Goal: Information Seeking & Learning: Learn about a topic

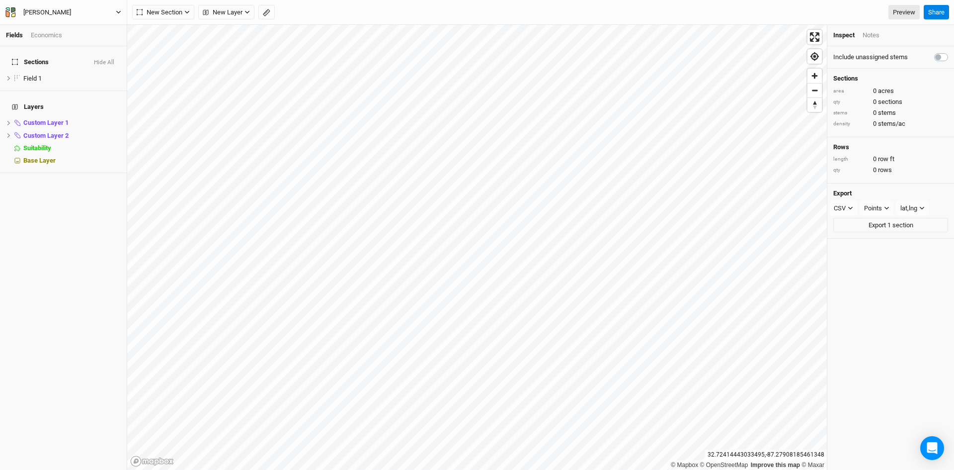
click at [117, 12] on icon "button" at bounding box center [118, 11] width 5 height 5
click at [64, 26] on button "Back" at bounding box center [82, 27] width 79 height 13
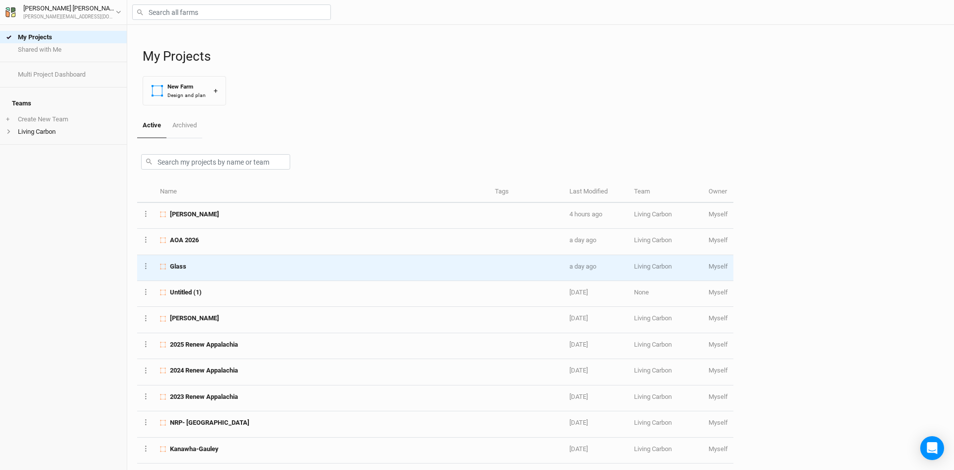
click at [199, 267] on div "Glass" at bounding box center [321, 266] width 323 height 9
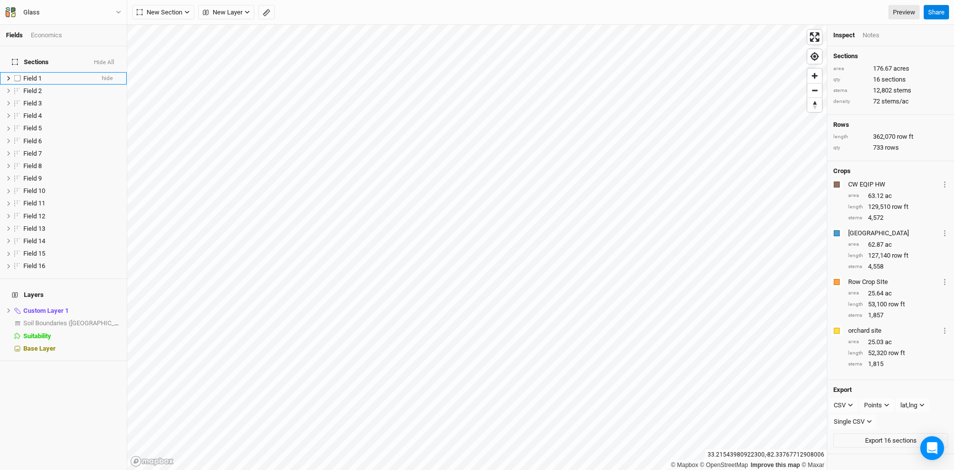
click at [31, 75] on span "Field 1" at bounding box center [32, 78] width 18 height 7
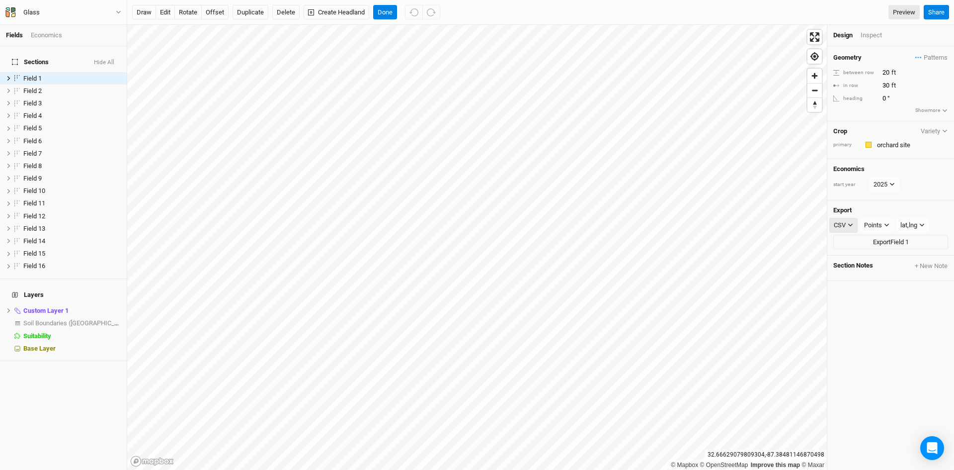
click at [848, 223] on icon "button" at bounding box center [850, 224] width 5 height 5
click at [855, 275] on span "KML" at bounding box center [850, 276] width 16 height 11
click at [883, 222] on div "Points" at bounding box center [874, 225] width 18 height 10
click at [881, 280] on span "Boundary" at bounding box center [890, 276] width 34 height 11
click at [885, 239] on button "Export Field 1" at bounding box center [890, 242] width 115 height 15
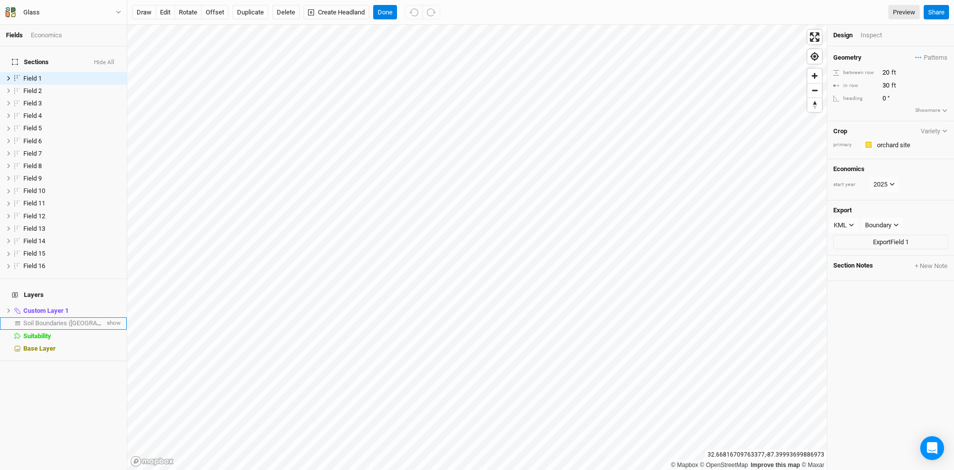
click at [56, 319] on span "Soil Boundaries ([GEOGRAPHIC_DATA])" at bounding box center [78, 322] width 110 height 7
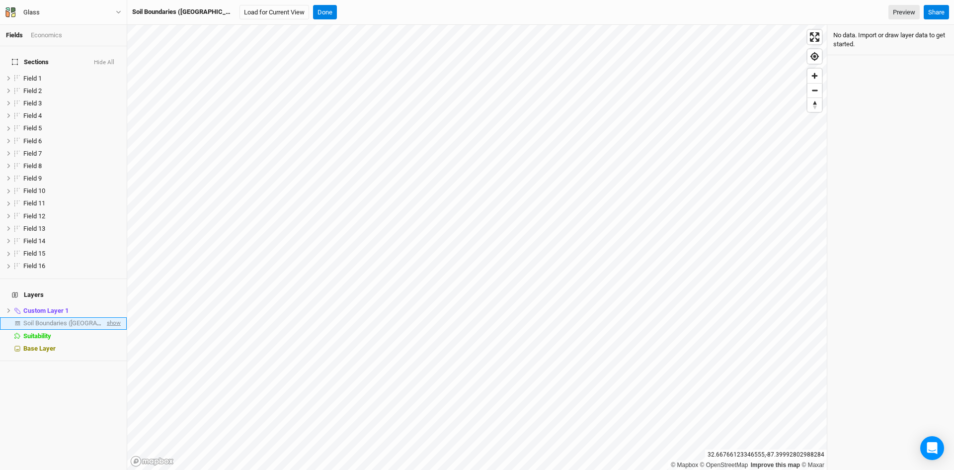
click at [105, 317] on span "show" at bounding box center [113, 323] width 16 height 12
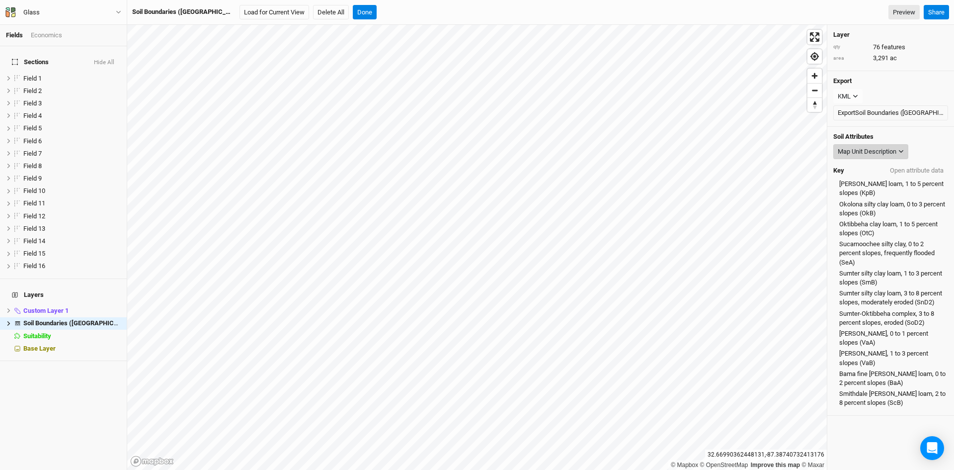
click at [861, 151] on div "Map Unit Description" at bounding box center [867, 152] width 59 height 10
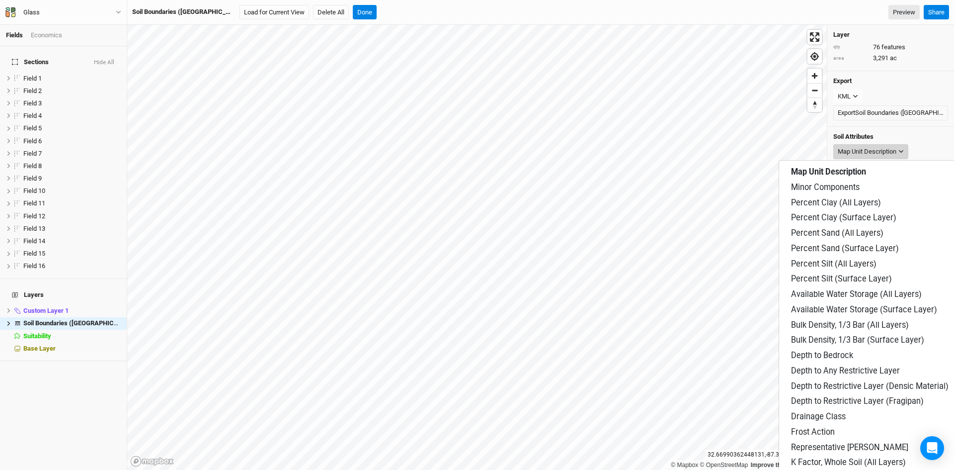
click at [890, 146] on button "Map Unit Description" at bounding box center [870, 151] width 75 height 15
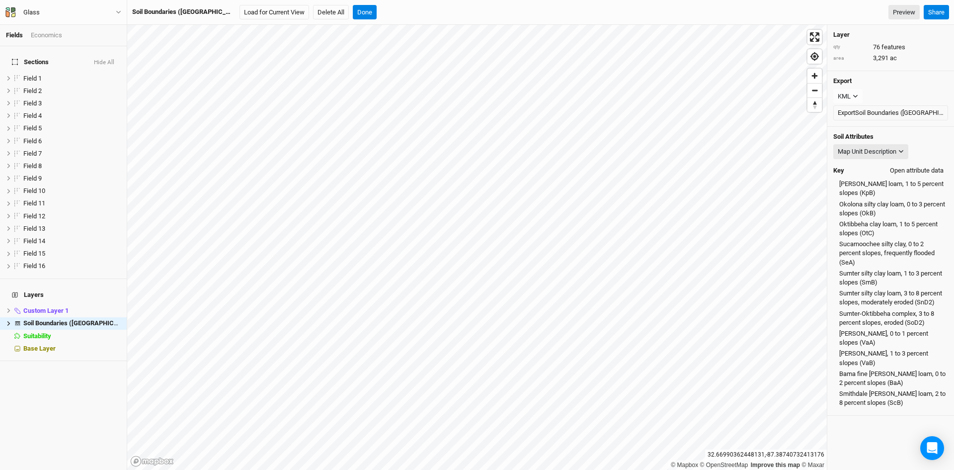
click at [900, 166] on button "Open attribute data" at bounding box center [916, 170] width 63 height 15
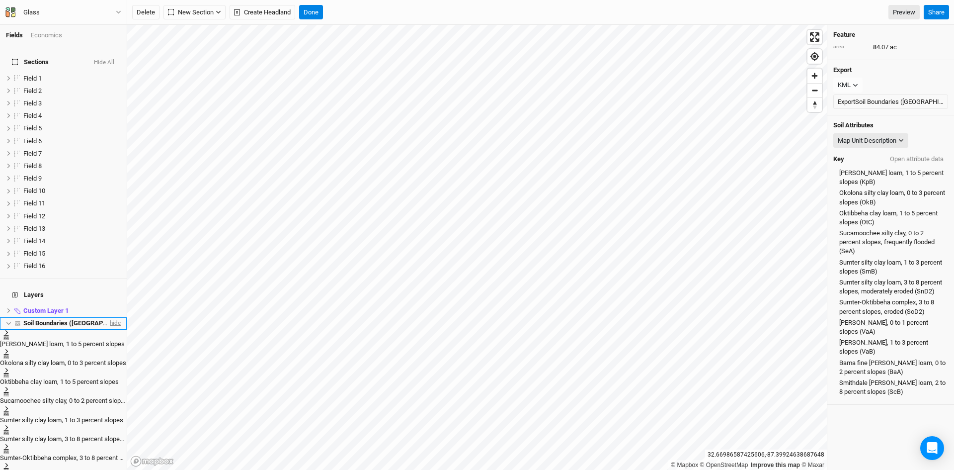
click at [108, 317] on span "hide" at bounding box center [114, 323] width 13 height 12
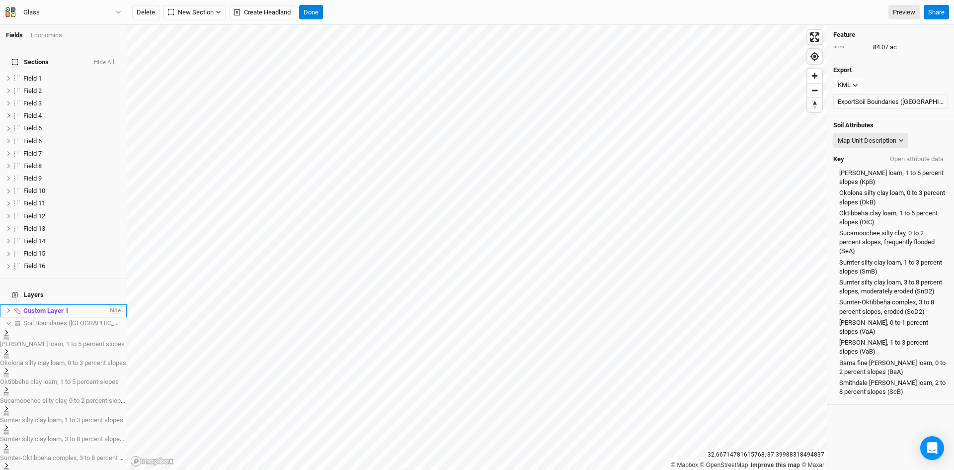
click at [110, 304] on span "hide" at bounding box center [114, 310] width 13 height 12
click at [10, 320] on icon at bounding box center [8, 322] width 5 height 5
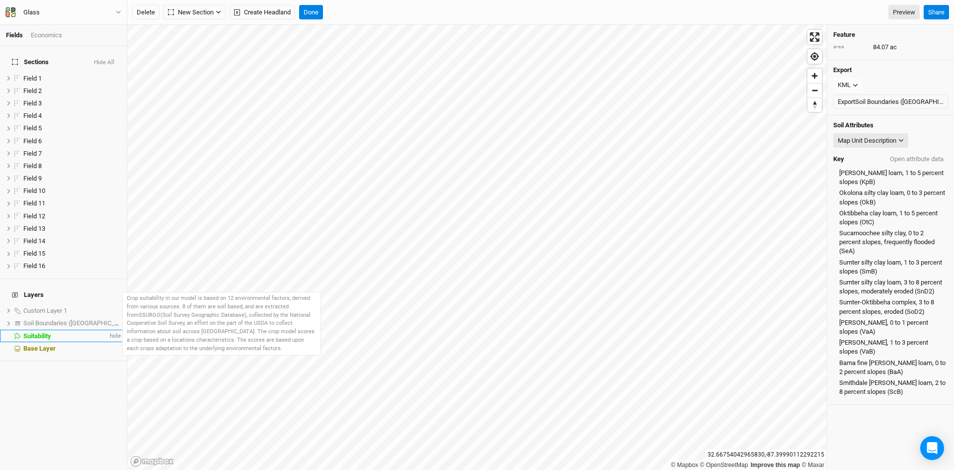
click at [39, 332] on span "Suitability" at bounding box center [37, 335] width 28 height 7
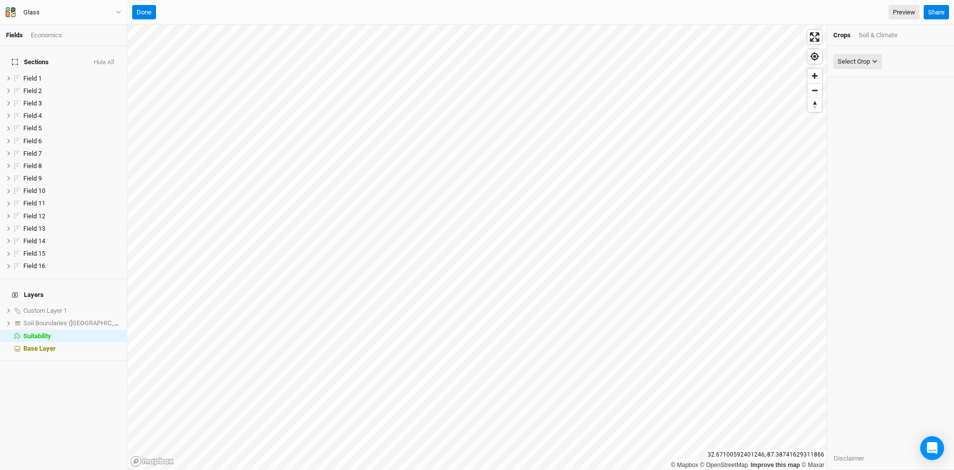
click at [874, 31] on div "Crops Soil & Climate" at bounding box center [890, 35] width 127 height 21
click at [873, 34] on div "Soil & Climate" at bounding box center [878, 35] width 39 height 9
click at [866, 62] on div "Select Attribute" at bounding box center [859, 62] width 43 height 10
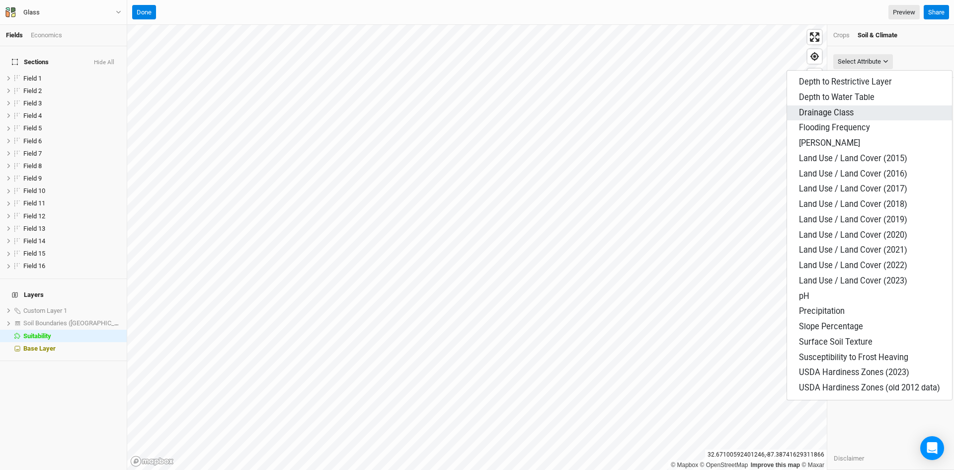
click at [829, 109] on span "Drainage Class" at bounding box center [826, 112] width 55 height 9
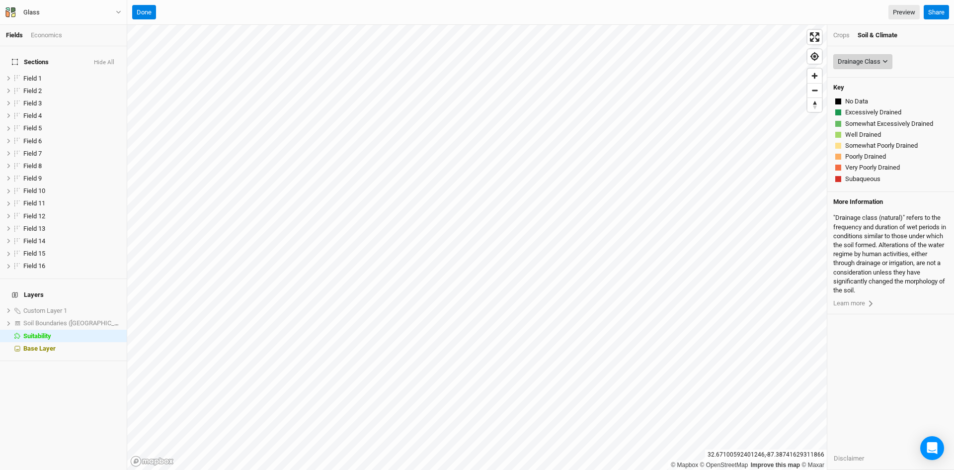
click at [859, 59] on div "Drainage Class" at bounding box center [859, 62] width 43 height 10
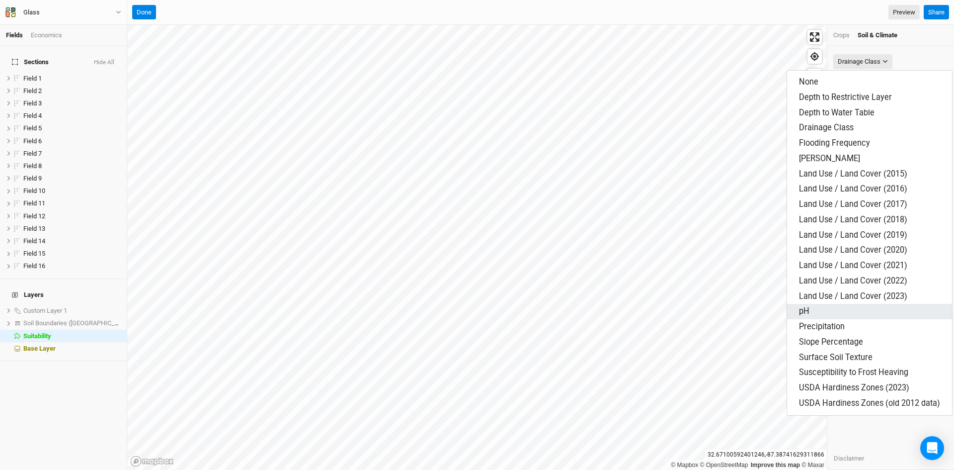
click at [802, 312] on span "pH" at bounding box center [804, 310] width 10 height 9
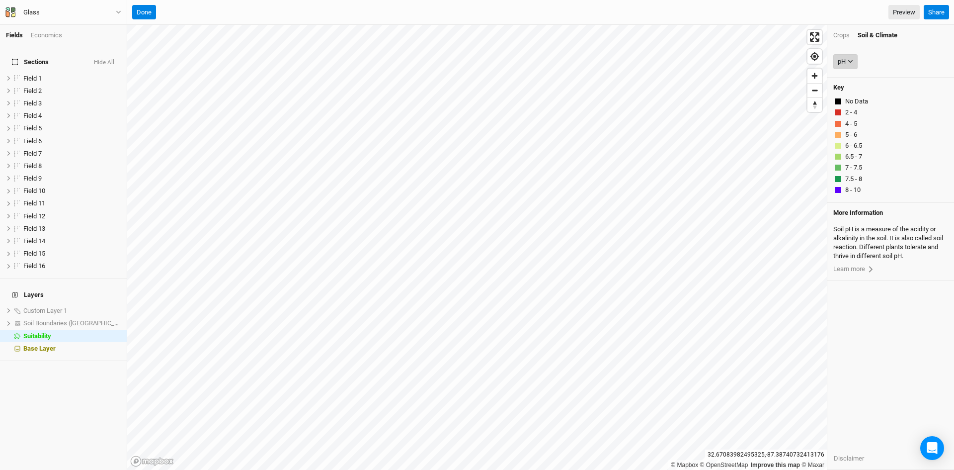
click at [842, 62] on div "pH" at bounding box center [842, 62] width 8 height 10
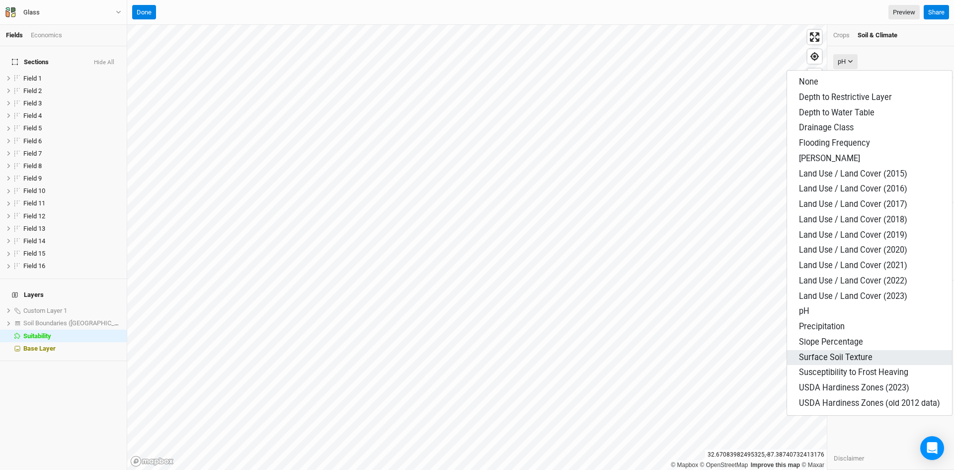
click at [820, 358] on span "Surface Soil Texture" at bounding box center [836, 356] width 74 height 9
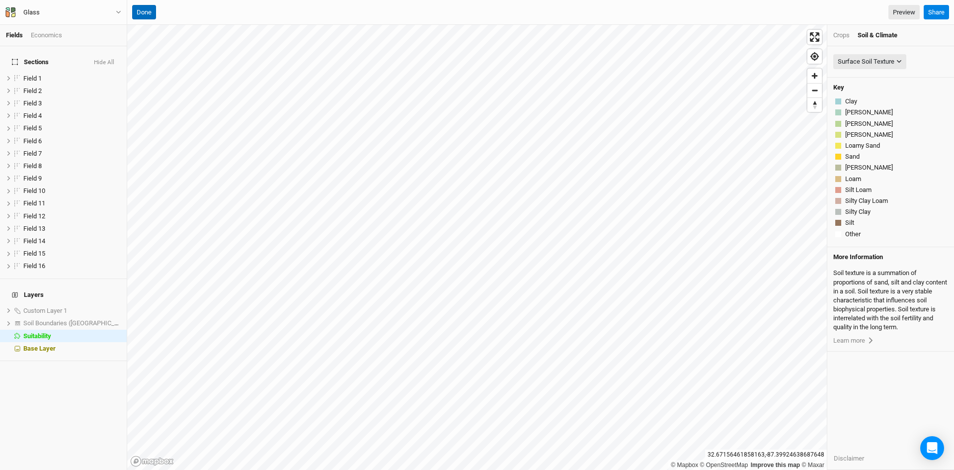
click at [146, 12] on button "Done" at bounding box center [144, 12] width 24 height 15
